Goal: Navigation & Orientation: Find specific page/section

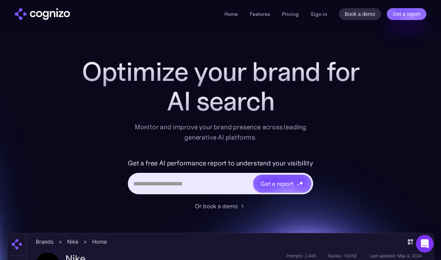
click at [321, 20] on div "Home Features Pricing Book a demo Get a report Sign in Book a demo Get a report" at bounding box center [326, 14] width 202 height 12
click at [323, 14] on link "Sign in" at bounding box center [319, 14] width 17 height 9
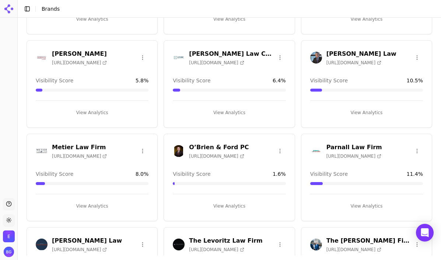
scroll to position [480, 0]
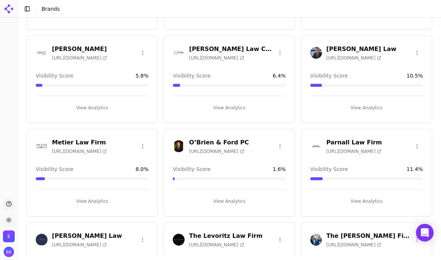
click at [210, 138] on h3 "O’Brien & Ford PC" at bounding box center [219, 142] width 60 height 9
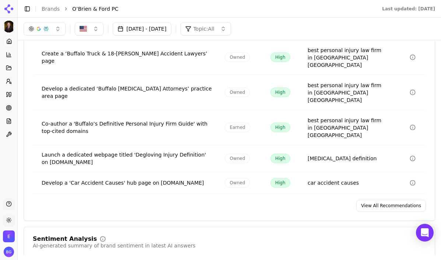
scroll to position [1195, 0]
